Goal: Check status

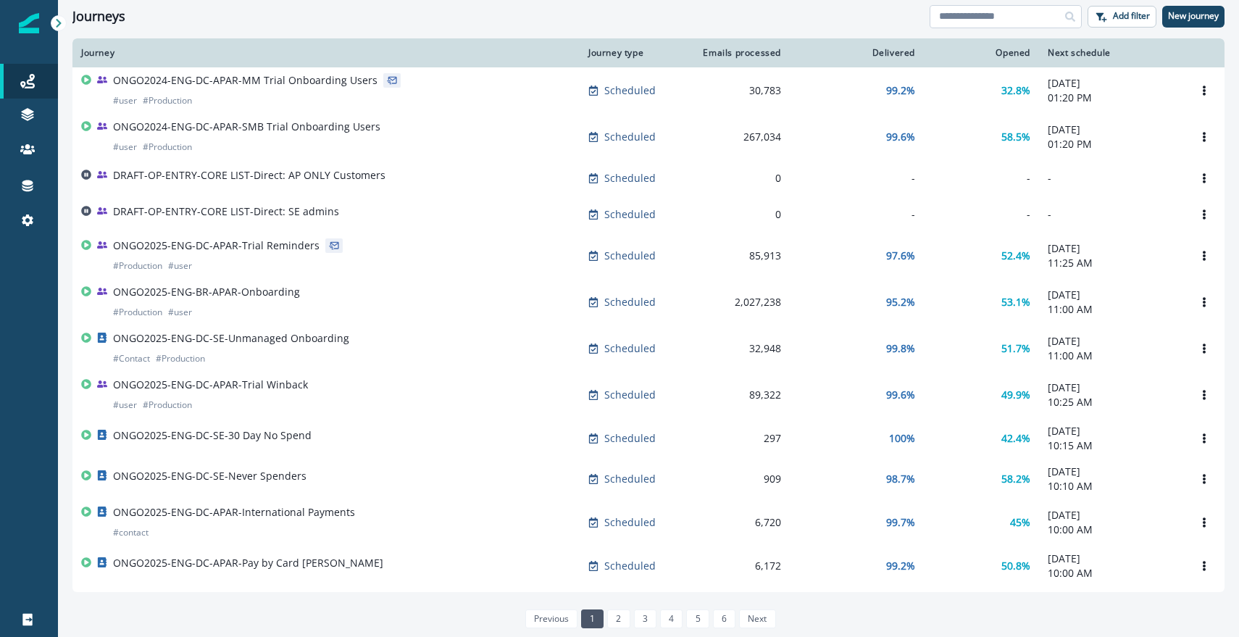
click at [996, 17] on input at bounding box center [1006, 16] width 152 height 23
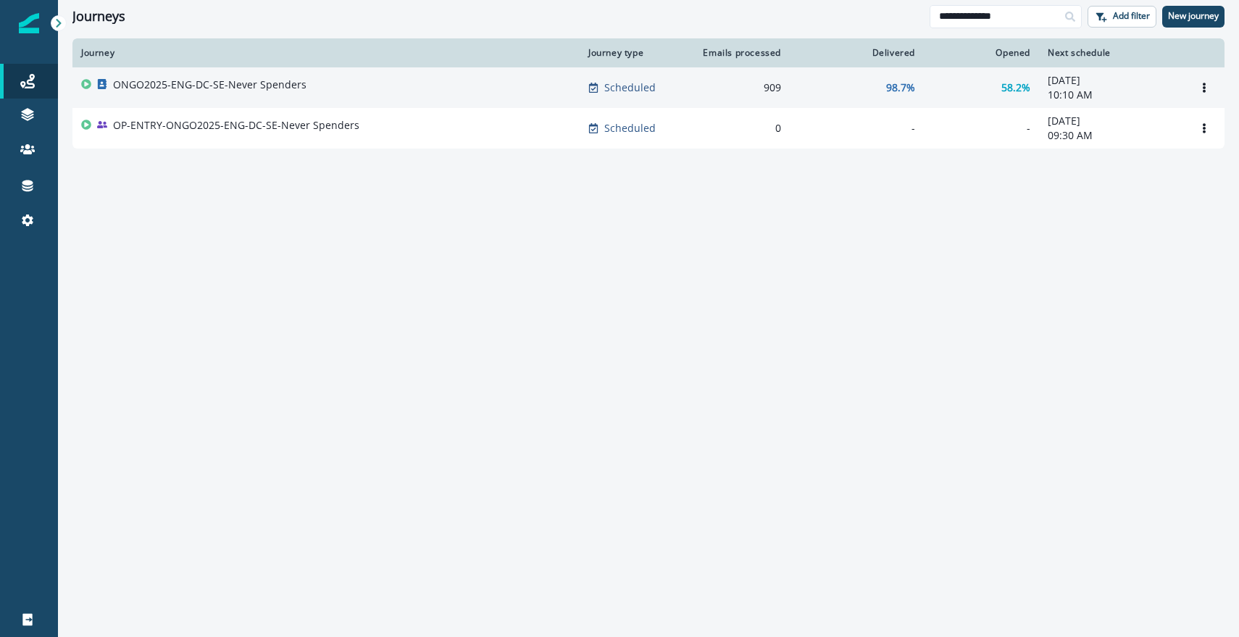
type input "**********"
click at [226, 82] on p "ONGO2025-ENG-DC-SE-Never Spenders" at bounding box center [209, 85] width 193 height 14
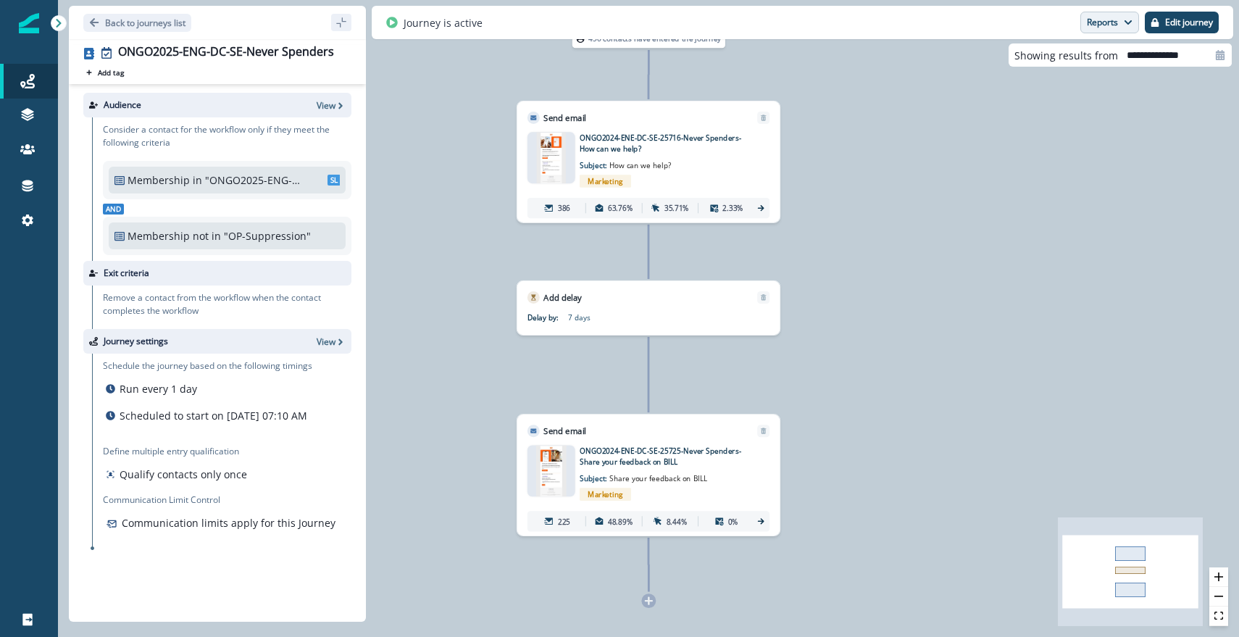
click at [1122, 28] on button "Reports" at bounding box center [1109, 23] width 59 height 22
click at [327, 99] on p "View" at bounding box center [326, 105] width 19 height 12
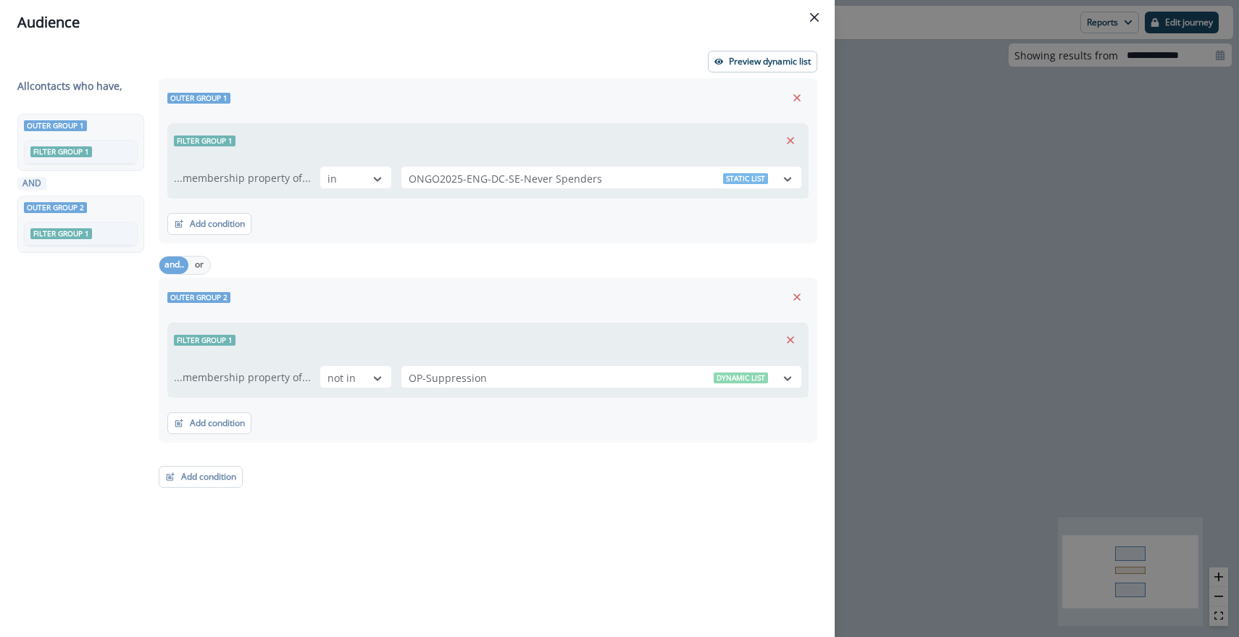
click at [924, 327] on div "Audience Preview dynamic list All contact s who have, Outer group 1 Filter grou…" at bounding box center [619, 318] width 1239 height 637
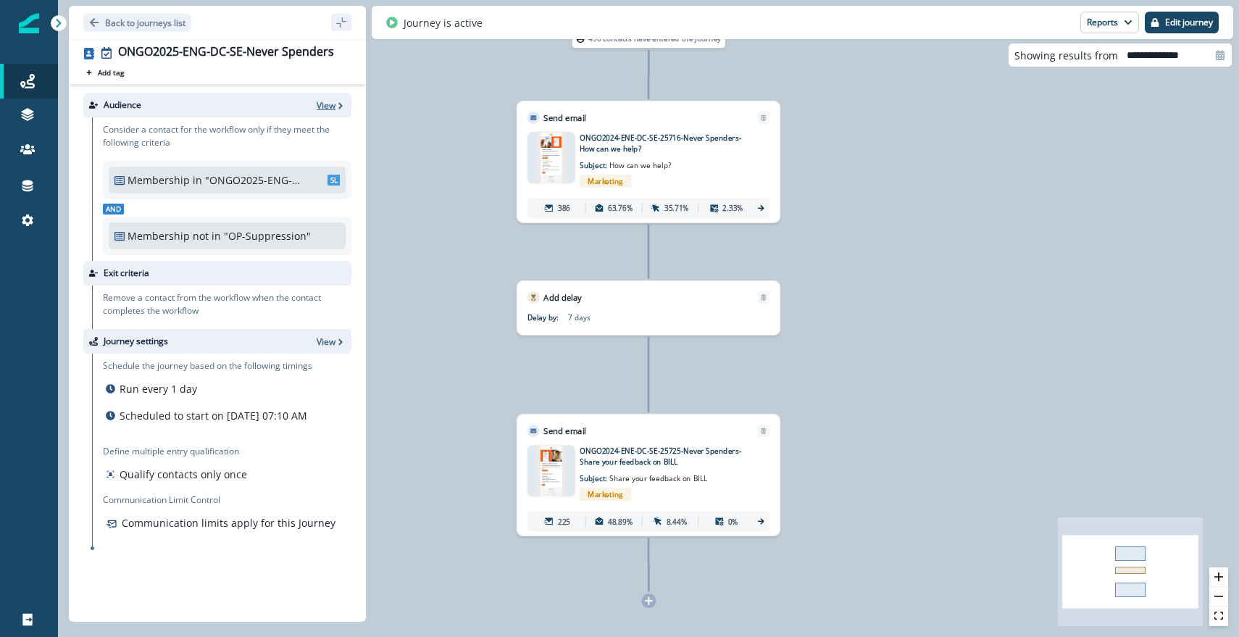
click at [323, 109] on p "View" at bounding box center [326, 105] width 19 height 12
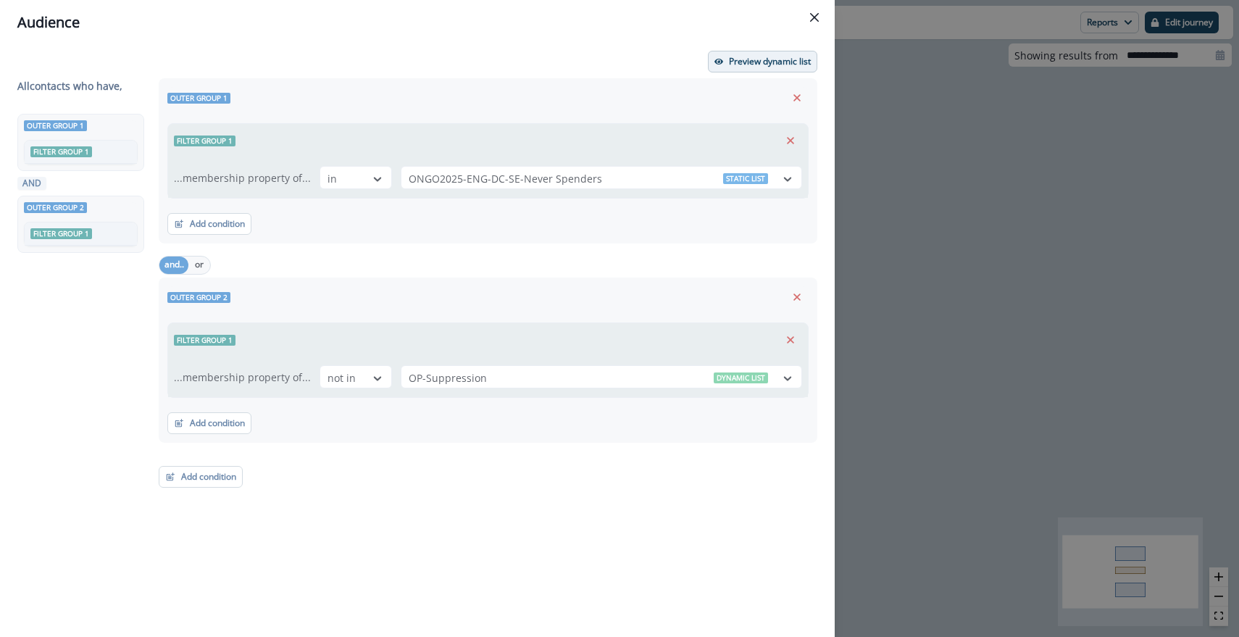
click at [786, 62] on p "Preview dynamic list" at bounding box center [770, 62] width 82 height 10
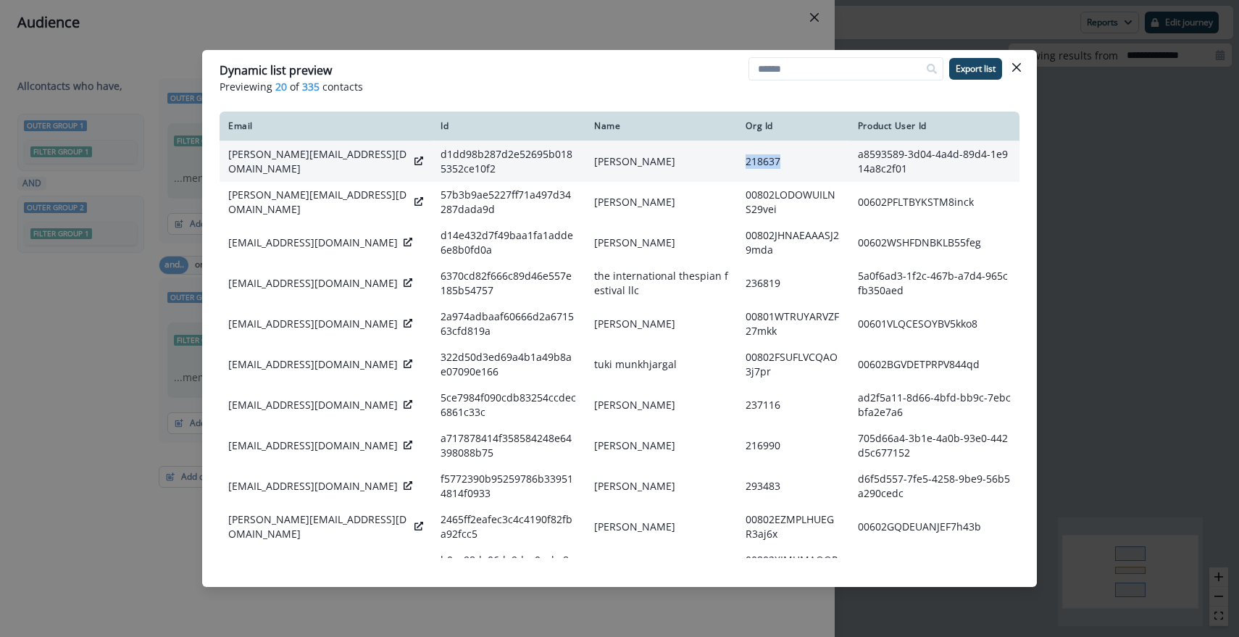
drag, startPoint x: 719, startPoint y: 160, endPoint x: 780, endPoint y: 162, distance: 60.2
click at [780, 162] on td "218637" at bounding box center [793, 161] width 112 height 41
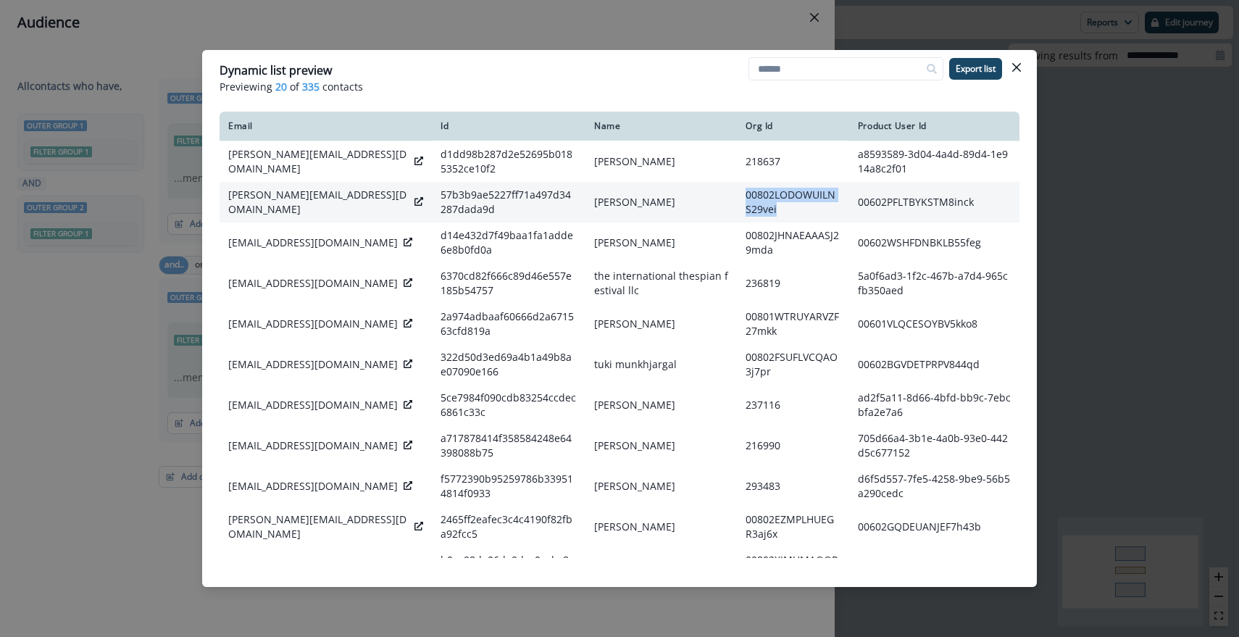
drag, startPoint x: 751, startPoint y: 212, endPoint x: 720, endPoint y: 194, distance: 36.0
click at [737, 194] on td "00802LODOWUILNS29vei" at bounding box center [793, 202] width 112 height 41
click at [752, 206] on td "00802LODOWUILNS29vei" at bounding box center [793, 202] width 112 height 41
drag, startPoint x: 725, startPoint y: 193, endPoint x: 803, endPoint y: 212, distance: 80.5
click at [803, 212] on td "00802LODOWUILNS29vei" at bounding box center [793, 202] width 112 height 41
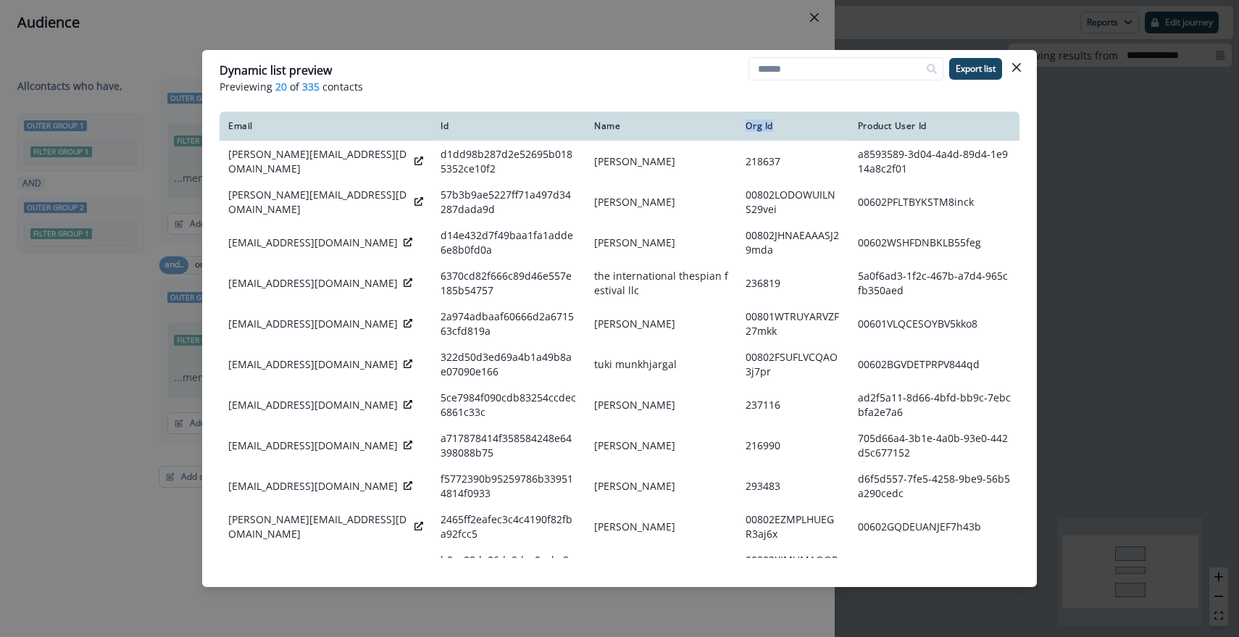
drag, startPoint x: 723, startPoint y: 127, endPoint x: 790, endPoint y: 130, distance: 66.7
click at [790, 130] on div "Org Id" at bounding box center [793, 126] width 94 height 12
